Goal: Go to known website: Access a specific website the user already knows

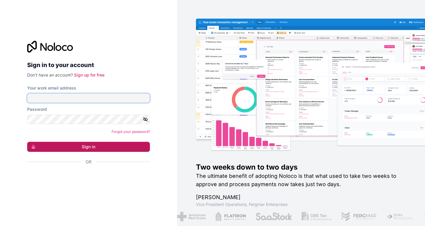
type input "[EMAIL_ADDRESS][DOMAIN_NAME]"
click at [101, 147] on button "Sign in" at bounding box center [88, 147] width 123 height 10
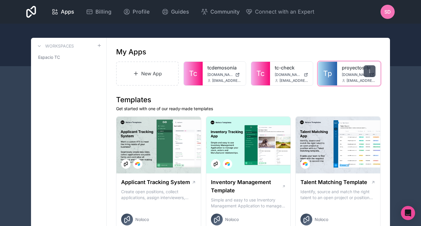
click at [369, 74] on div at bounding box center [369, 71] width 12 height 12
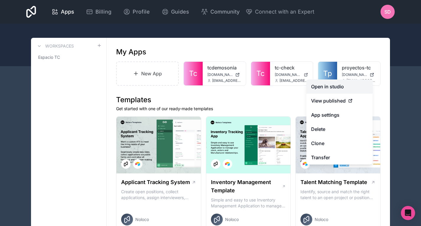
click at [345, 89] on link "Open in studio" at bounding box center [339, 86] width 66 height 14
